Goal: Transaction & Acquisition: Subscribe to service/newsletter

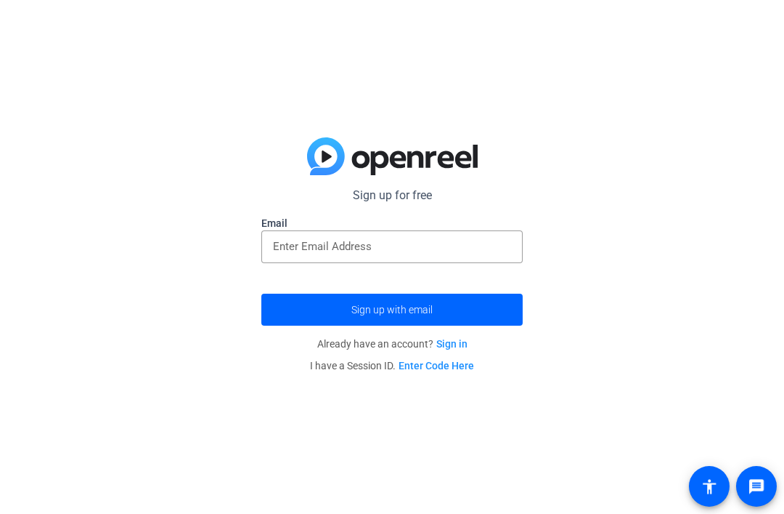
click at [487, 248] on input "email" at bounding box center [392, 246] width 238 height 17
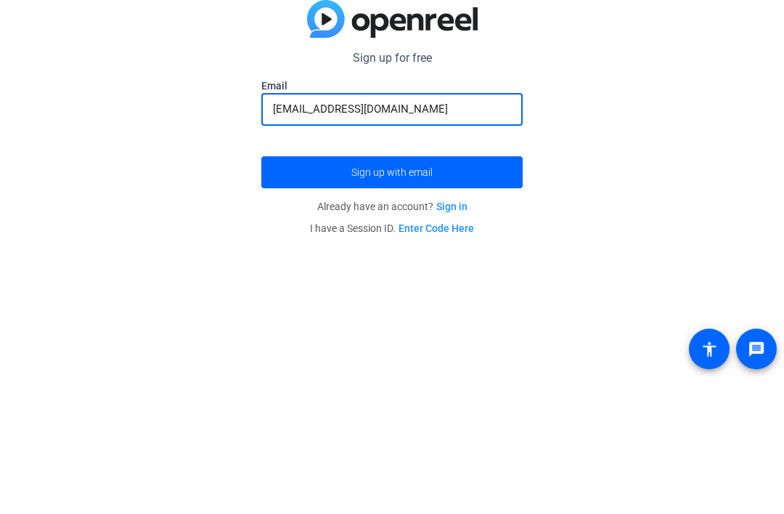
click at [392, 293] on button "Sign up with email" at bounding box center [391, 309] width 261 height 32
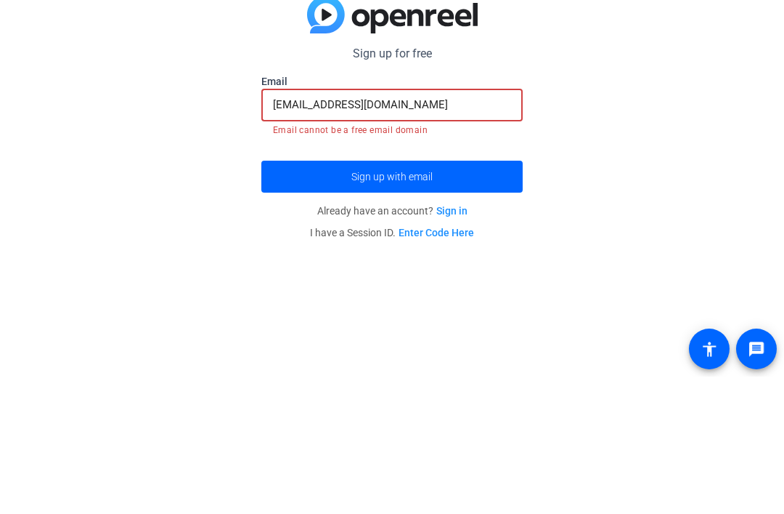
click at [495, 296] on span "submit" at bounding box center [391, 313] width 261 height 35
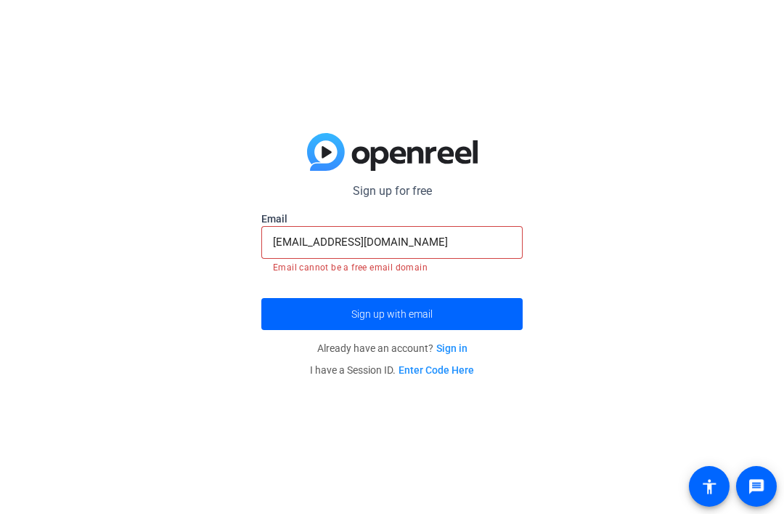
click at [490, 321] on span "submit" at bounding box center [391, 313] width 261 height 35
click at [480, 248] on input "[EMAIL_ADDRESS][DOMAIN_NAME]" at bounding box center [392, 241] width 238 height 17
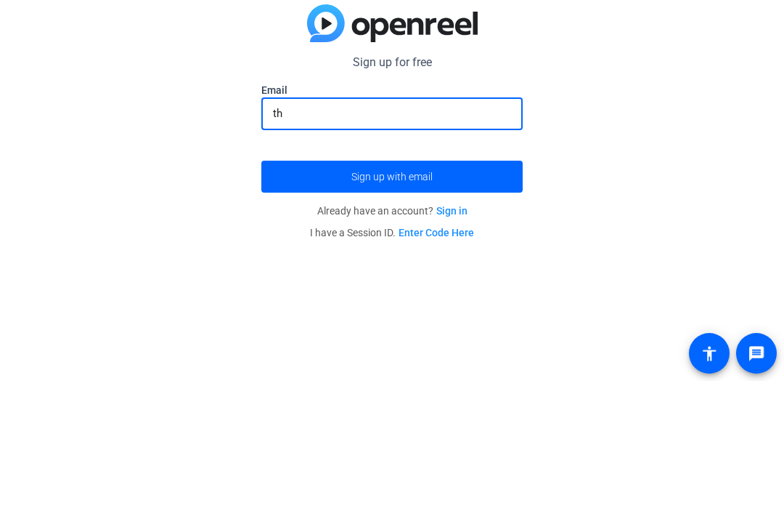
type input "t"
click at [675, 151] on div "Sign up for free Email Sign up with email Already have an account? Sign in I ha…" at bounding box center [392, 257] width 784 height 514
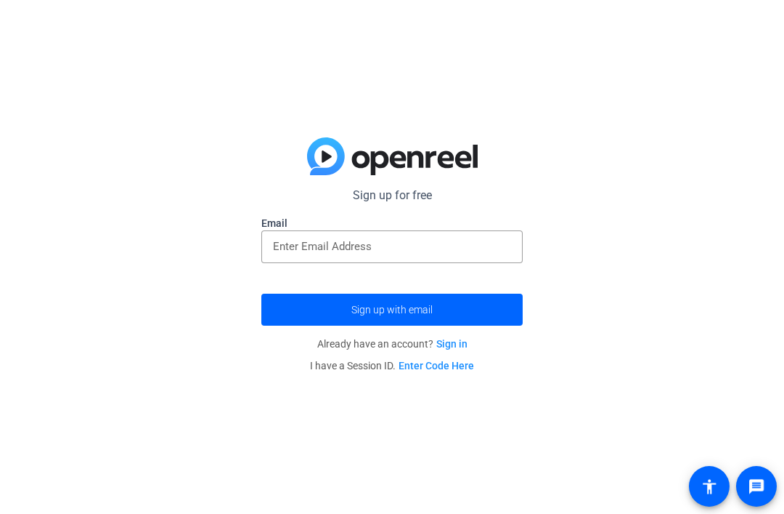
click at [464, 365] on link "Enter Code Here" at bounding box center [437, 366] width 76 height 12
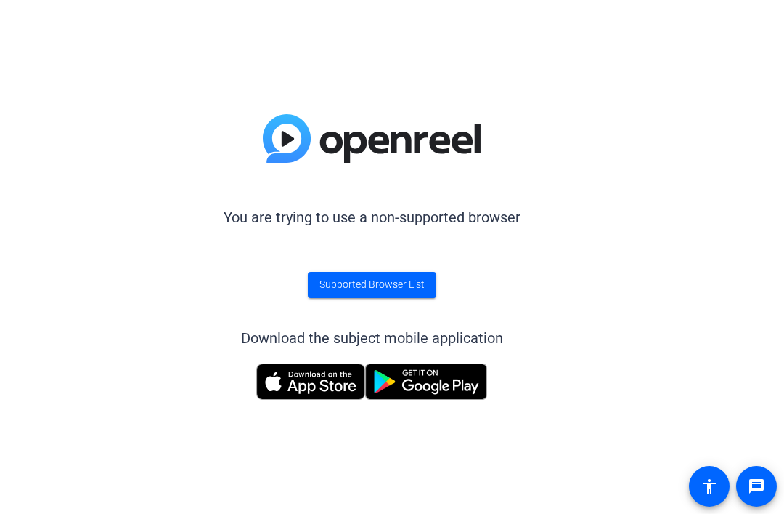
click at [334, 285] on span "Supported Browser List" at bounding box center [372, 284] width 105 height 15
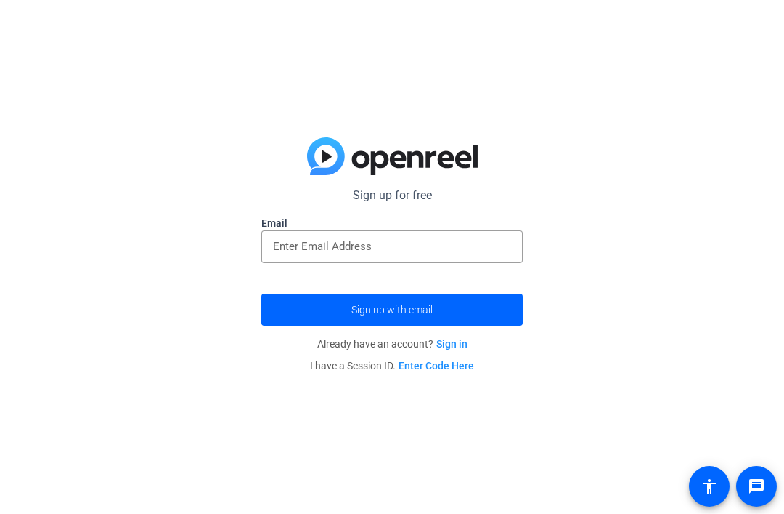
click at [506, 243] on input "email" at bounding box center [392, 246] width 238 height 17
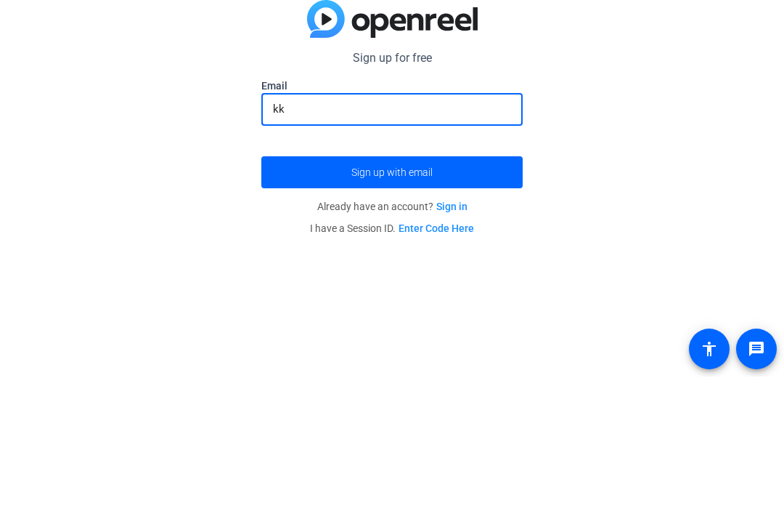
type input "k"
click at [476, 292] on span "submit" at bounding box center [391, 309] width 261 height 35
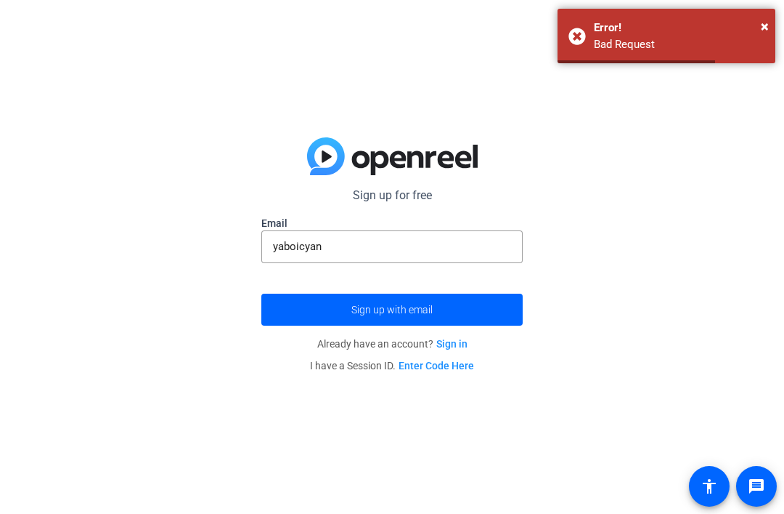
click at [767, 23] on span "×" at bounding box center [765, 25] width 8 height 17
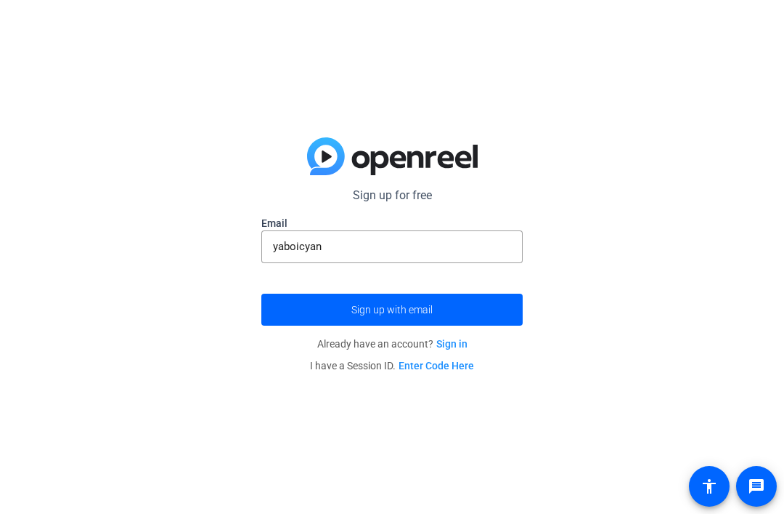
click at [506, 238] on input "yaboicyan" at bounding box center [392, 246] width 238 height 17
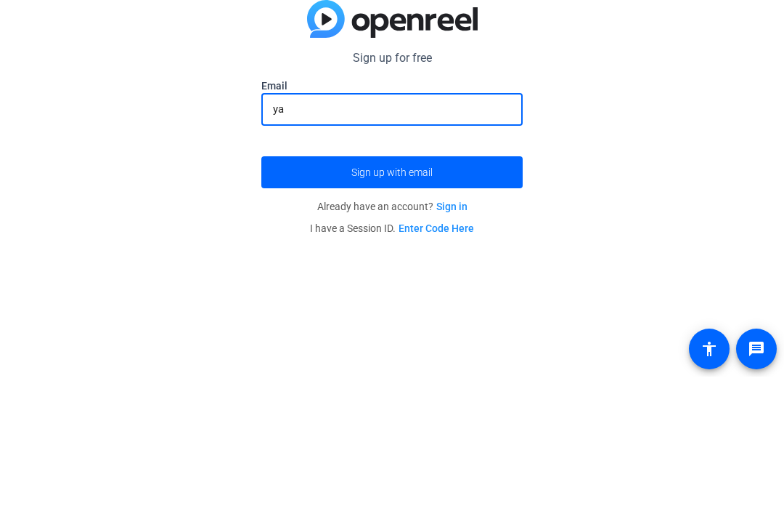
type input "y"
click at [392, 293] on button "Sign up with email" at bounding box center [391, 309] width 261 height 32
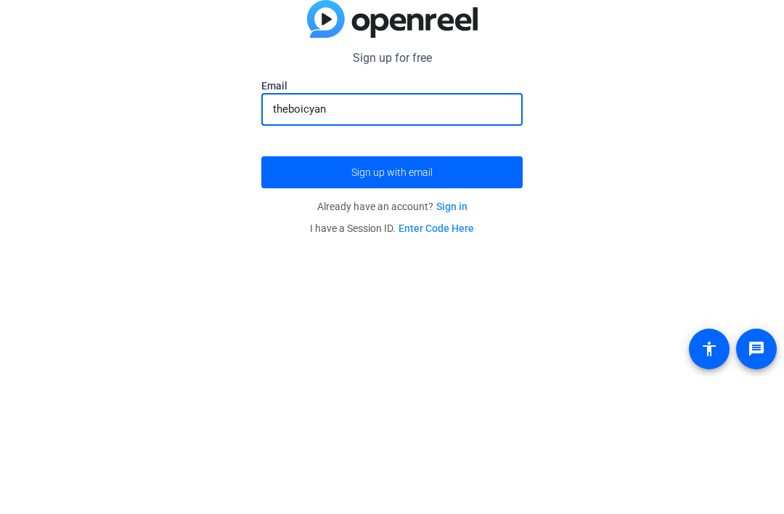
click at [392, 293] on button "Sign up with email" at bounding box center [391, 309] width 261 height 32
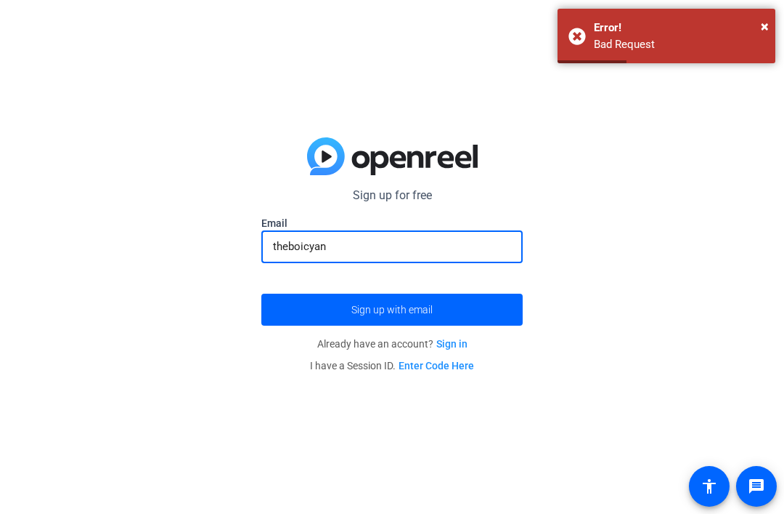
click at [766, 25] on span "×" at bounding box center [765, 25] width 8 height 17
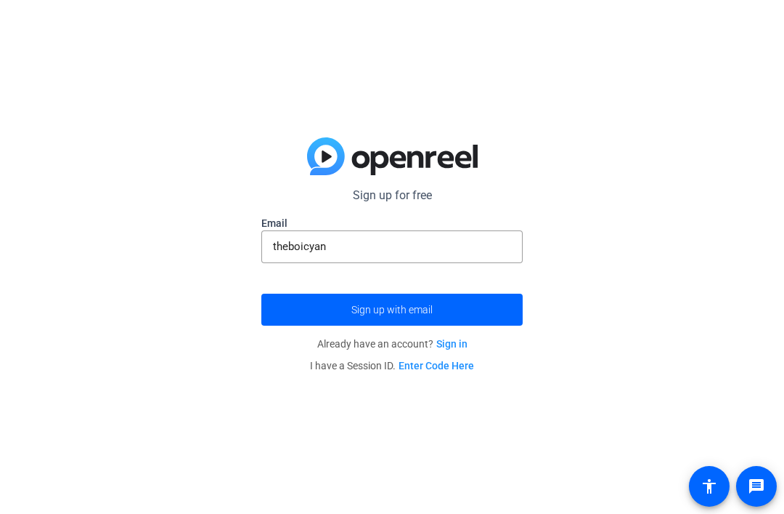
click at [455, 244] on input "theboicyan" at bounding box center [392, 246] width 238 height 17
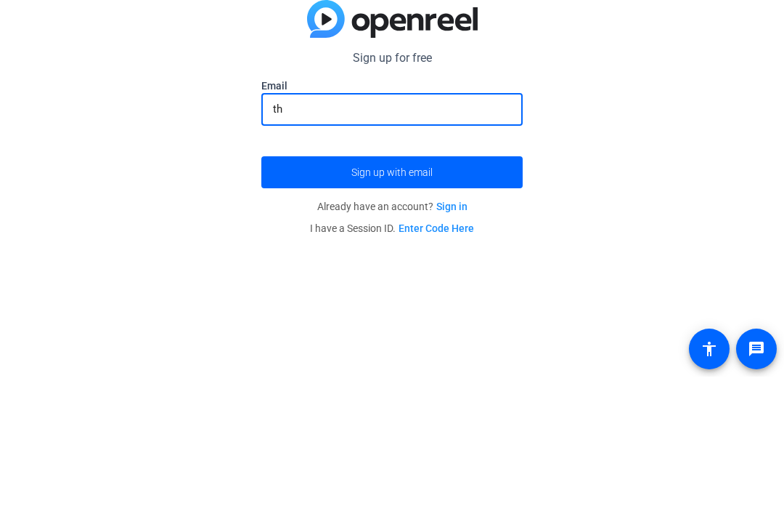
type input "t"
type input "jhentonstu@bhm.k12.al.js"
click at [392, 293] on button "Sign up with email" at bounding box center [391, 309] width 261 height 32
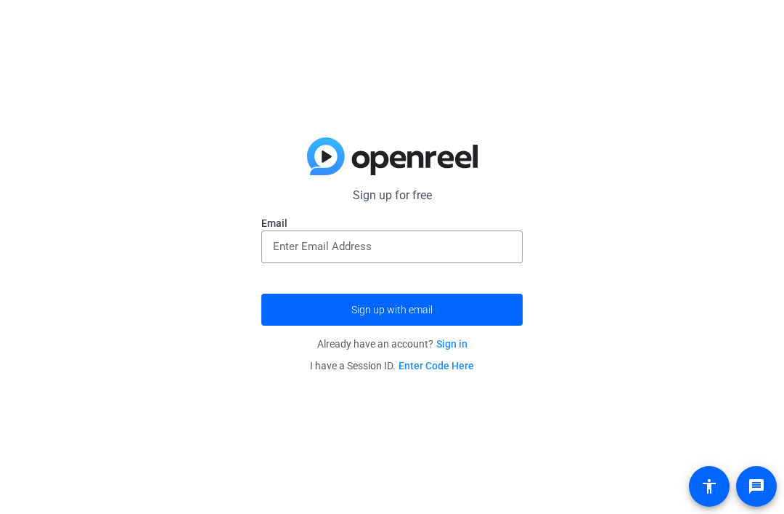
click at [488, 246] on input "email" at bounding box center [392, 246] width 238 height 17
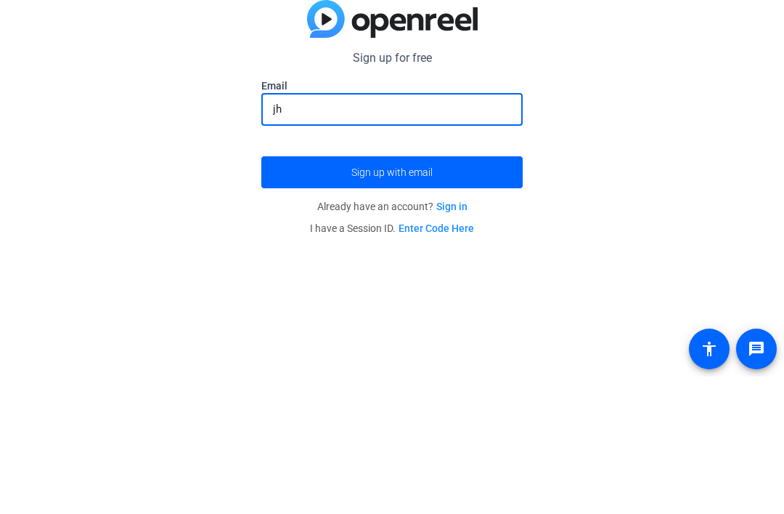
type input "j"
type input "[EMAIL_ADDRESS][DOMAIN_NAME]"
click at [392, 293] on button "Sign up with email" at bounding box center [391, 309] width 261 height 32
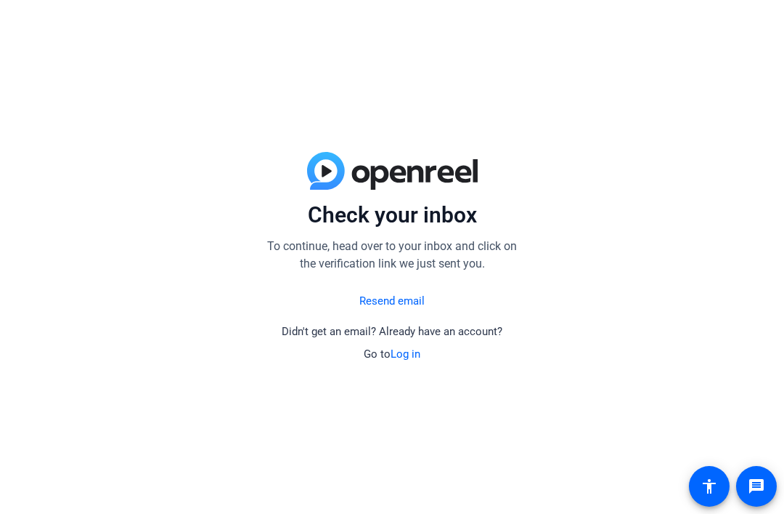
click at [414, 307] on link "Resend email" at bounding box center [392, 301] width 65 height 17
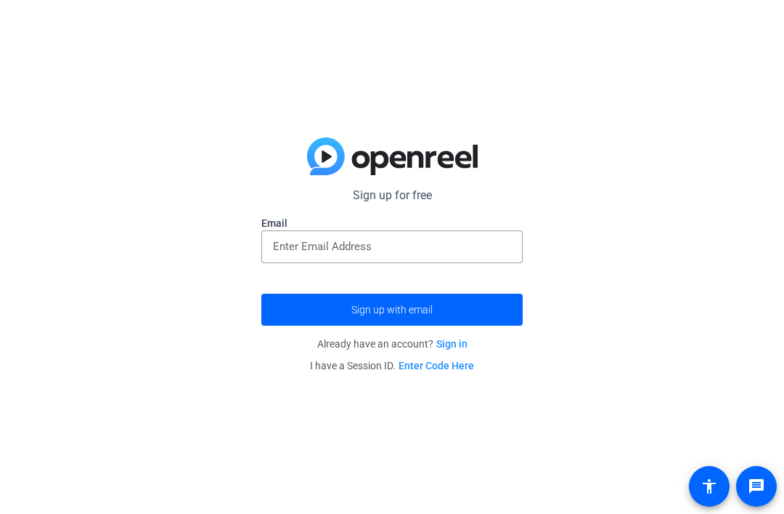
click at [466, 242] on input "email" at bounding box center [392, 246] width 238 height 17
click at [483, 240] on input "email" at bounding box center [392, 246] width 238 height 17
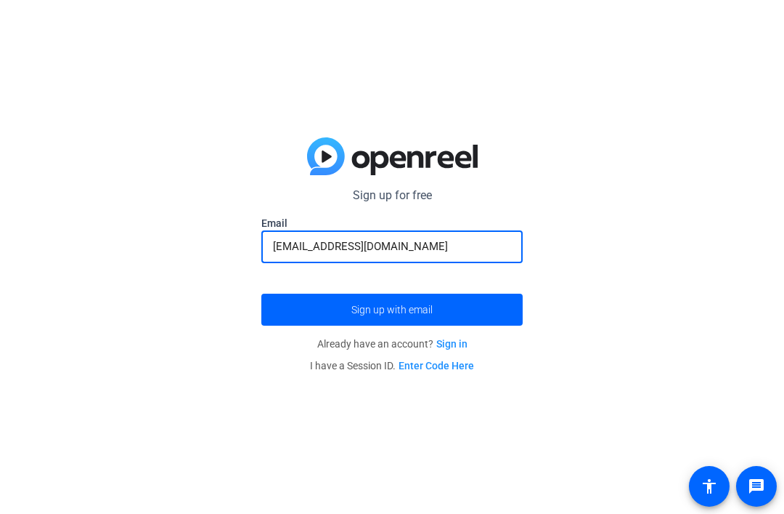
click at [318, 312] on span "submit" at bounding box center [391, 309] width 261 height 35
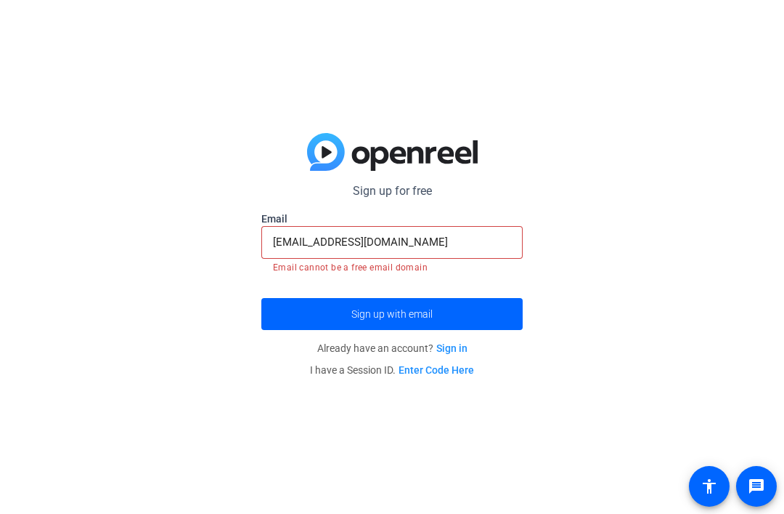
click at [492, 248] on input "[EMAIL_ADDRESS][DOMAIN_NAME]" at bounding box center [392, 241] width 238 height 17
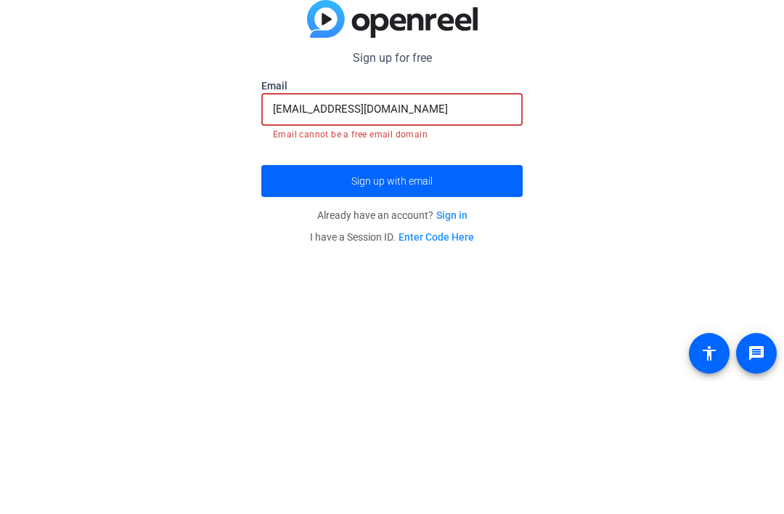
click at [328, 233] on input "[EMAIL_ADDRESS][DOMAIN_NAME]" at bounding box center [392, 241] width 238 height 17
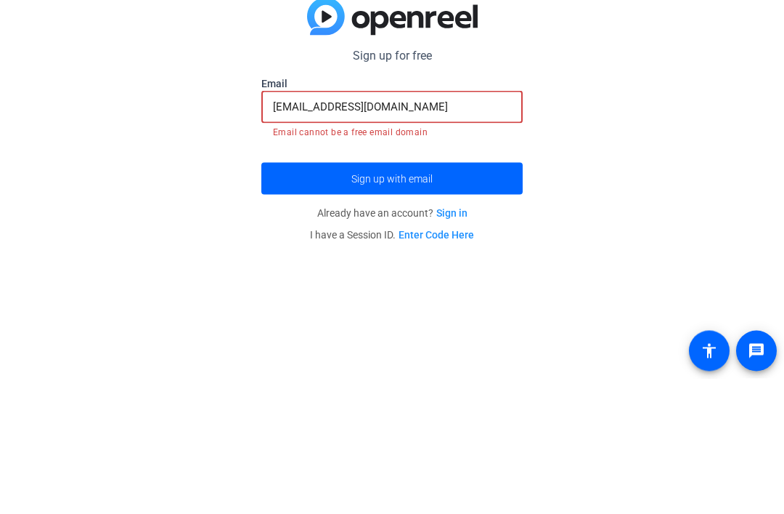
click at [320, 233] on input "[EMAIL_ADDRESS][DOMAIN_NAME]" at bounding box center [392, 241] width 238 height 17
click at [329, 233] on input "[EMAIL_ADDRESS][DOMAIN_NAME]" at bounding box center [392, 241] width 238 height 17
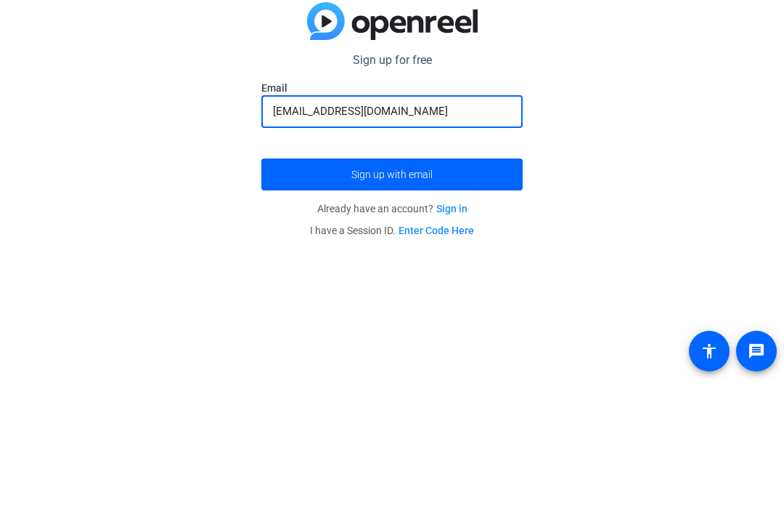
type input "[EMAIL_ADDRESS][DOMAIN_NAME]"
click at [392, 293] on button "Sign up with email" at bounding box center [391, 309] width 261 height 32
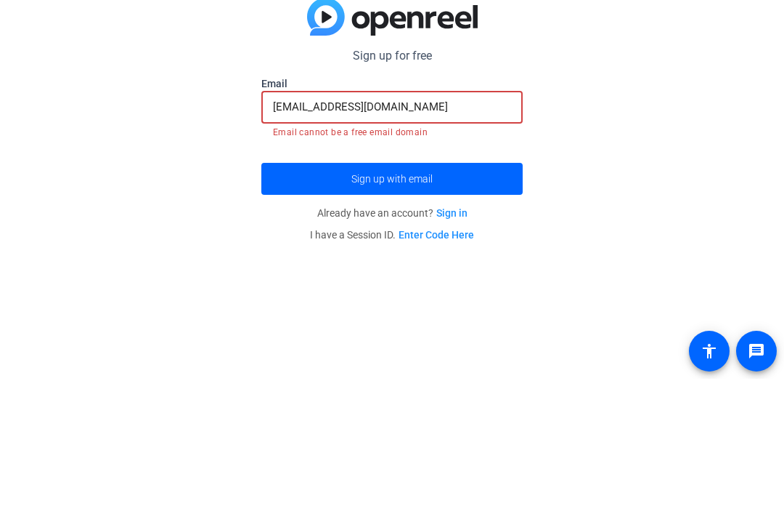
click at [701, 124] on div "Sign up for free Email [EMAIL_ADDRESS][DOMAIN_NAME] Email cannot be a free emai…" at bounding box center [392, 257] width 784 height 514
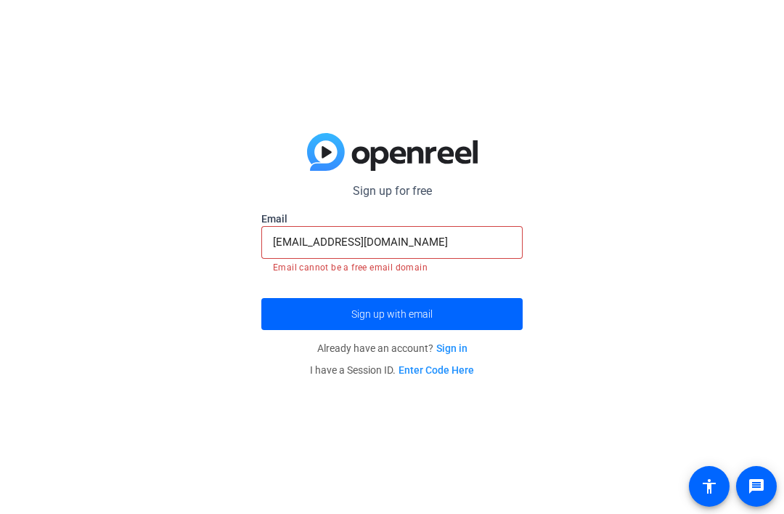
click at [461, 344] on link "Sign in" at bounding box center [452, 348] width 31 height 12
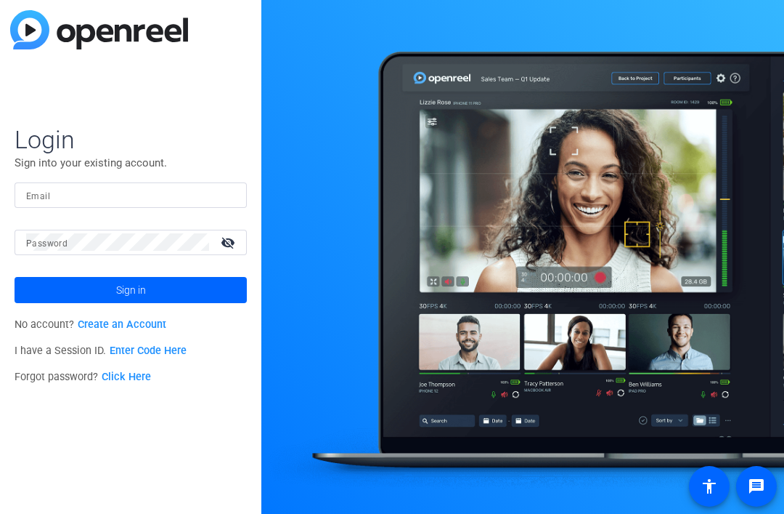
click at [94, 323] on link "Create an Account" at bounding box center [122, 324] width 89 height 12
